Goal: Task Accomplishment & Management: Manage account settings

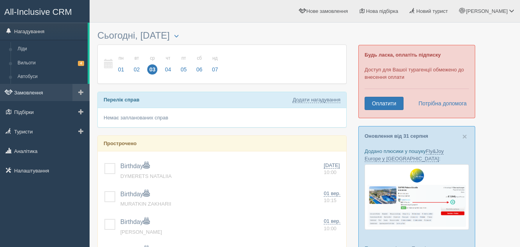
click at [26, 91] on link "Замовлення" at bounding box center [45, 92] width 90 height 17
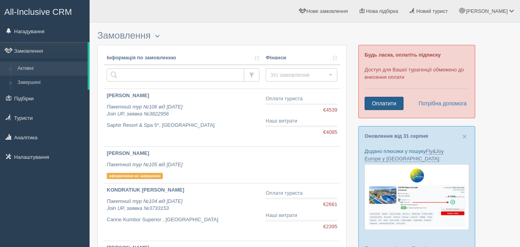
click at [380, 104] on link "Оплатити" at bounding box center [384, 103] width 39 height 13
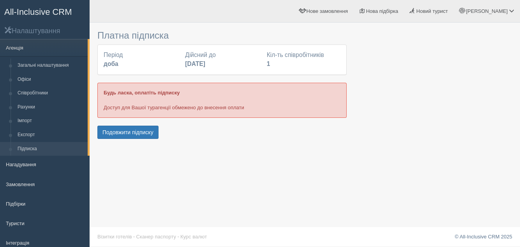
click at [113, 65] on b "доба" at bounding box center [111, 63] width 15 height 7
click at [117, 134] on button "Подовжити підписку" at bounding box center [127, 131] width 61 height 13
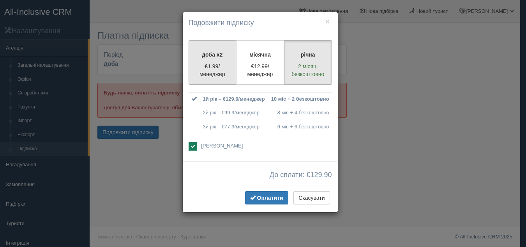
click at [204, 62] on label "доба x2 €1.99/менеджер" at bounding box center [212, 62] width 48 height 44
radio input "true"
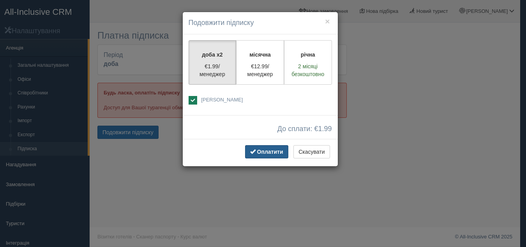
click at [262, 153] on span "Оплатити" at bounding box center [270, 151] width 26 height 6
